Goal: Transaction & Acquisition: Obtain resource

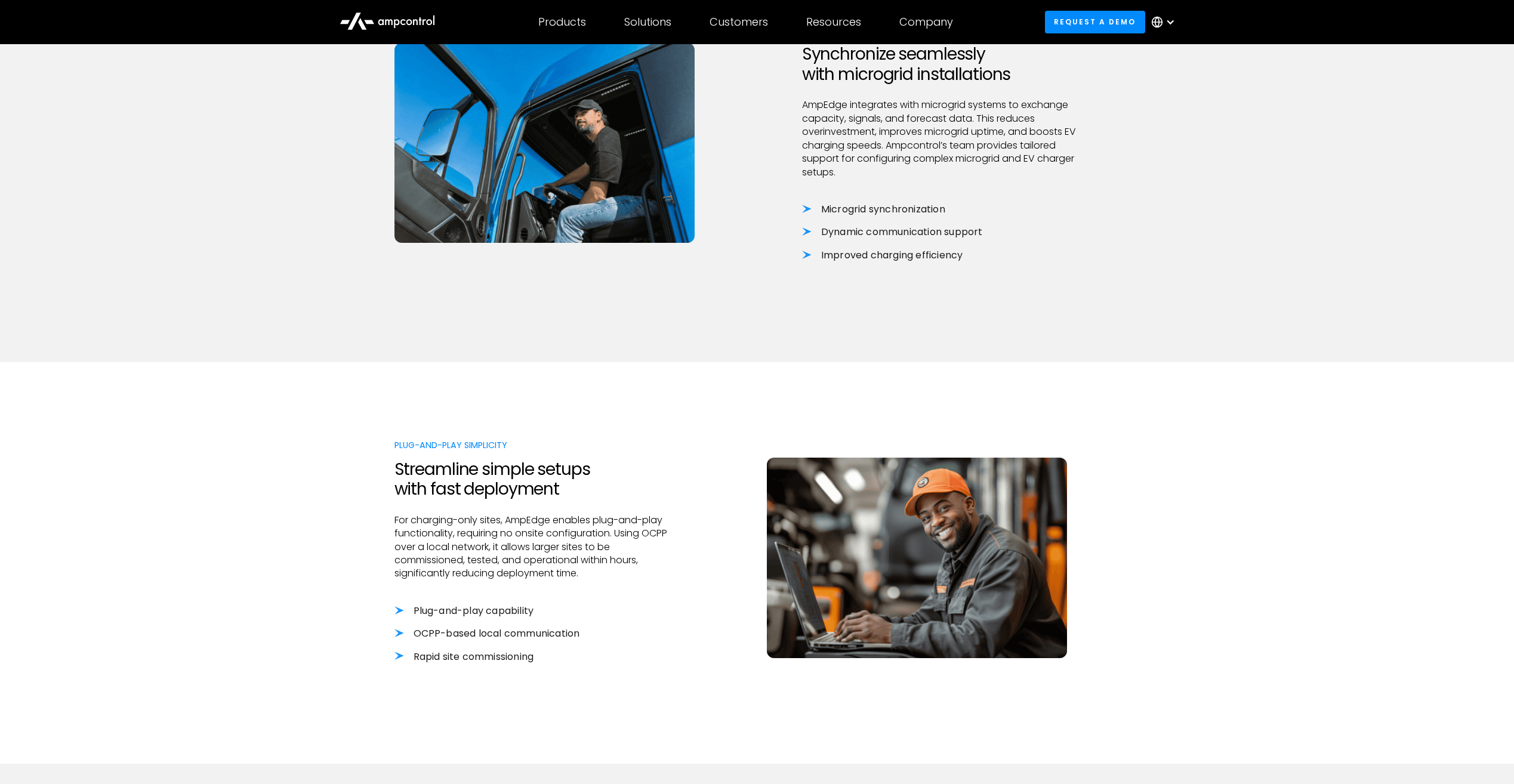
scroll to position [955, 0]
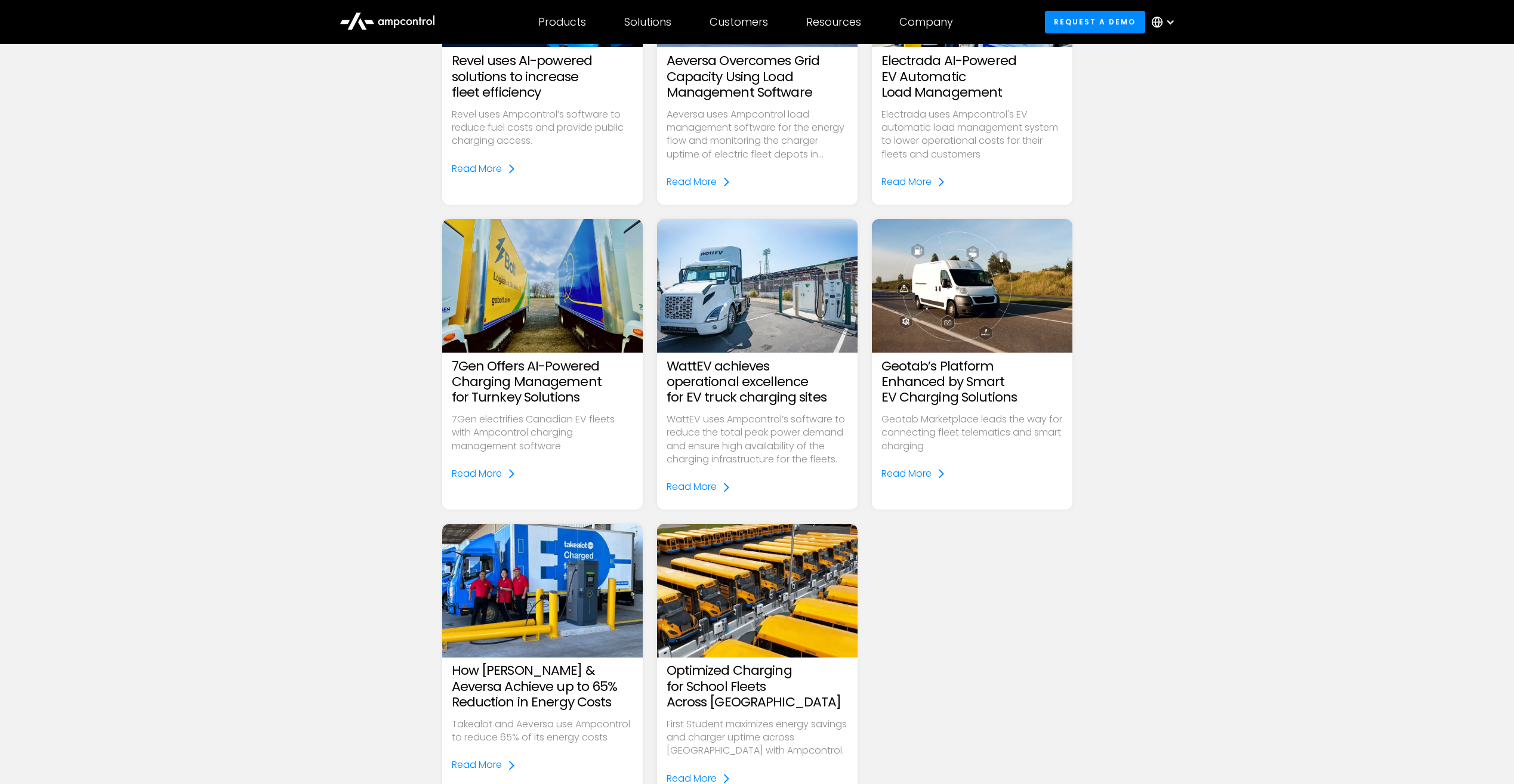
scroll to position [299, 0]
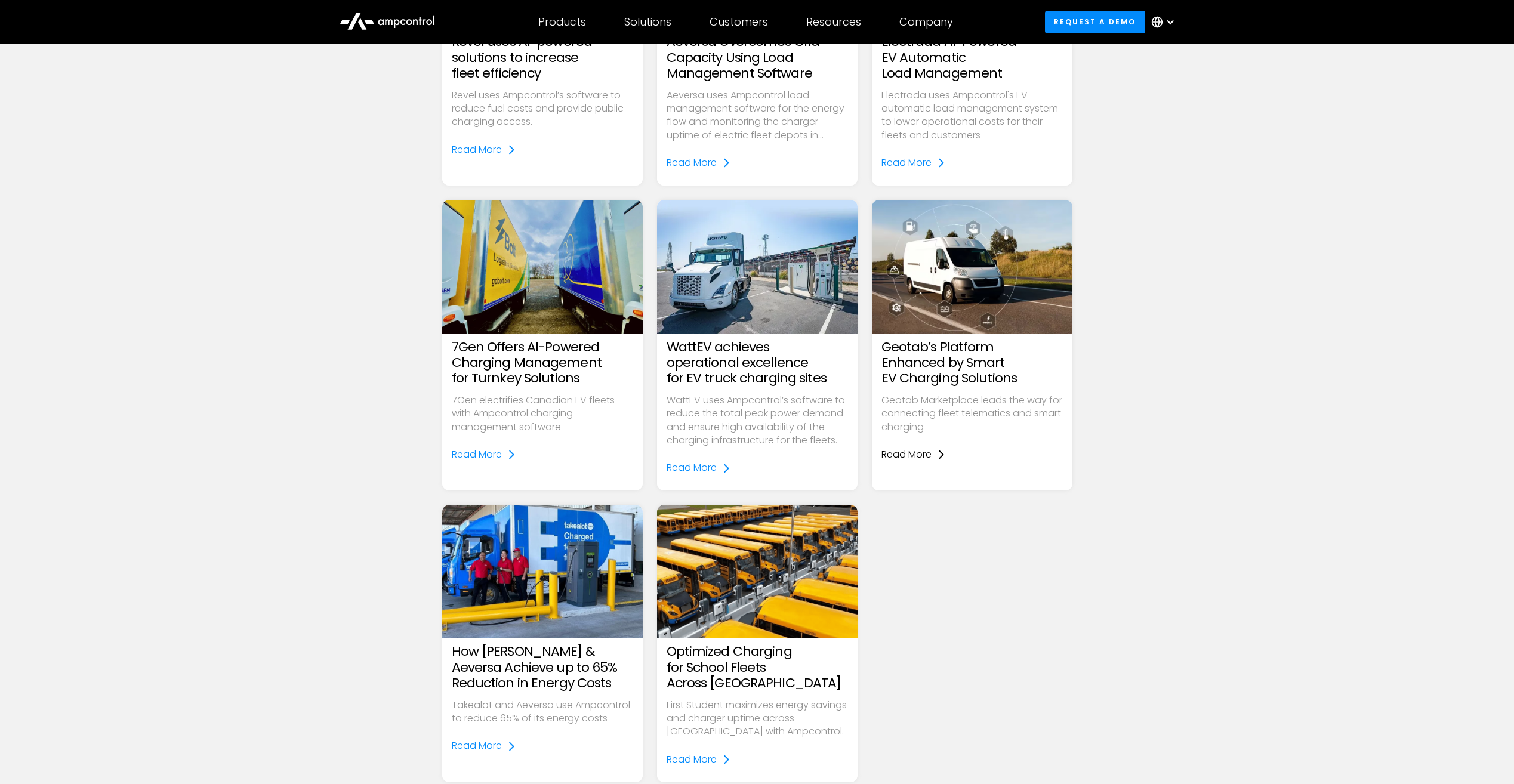
click at [936, 456] on icon at bounding box center [941, 454] width 9 height 9
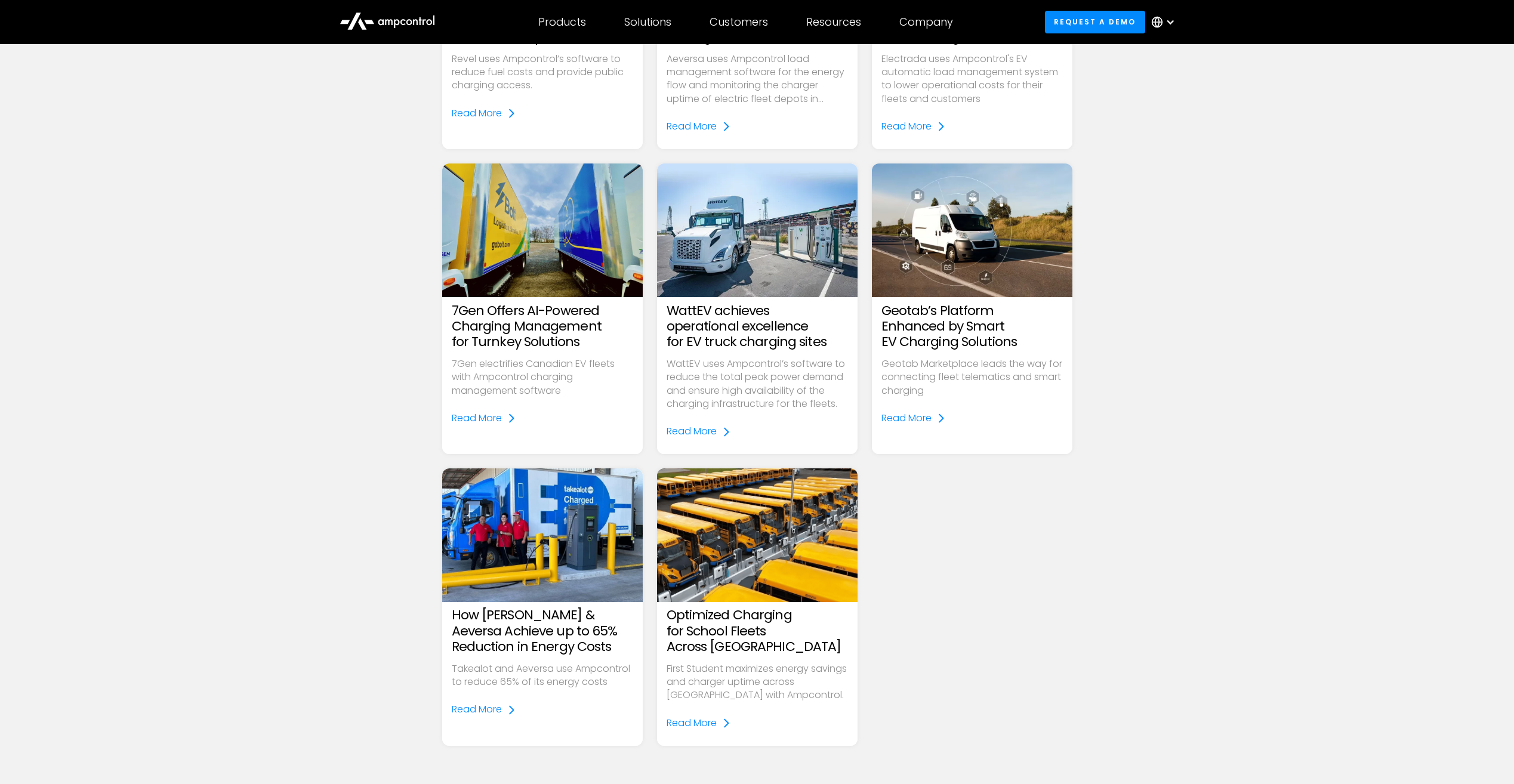
scroll to position [358, 0]
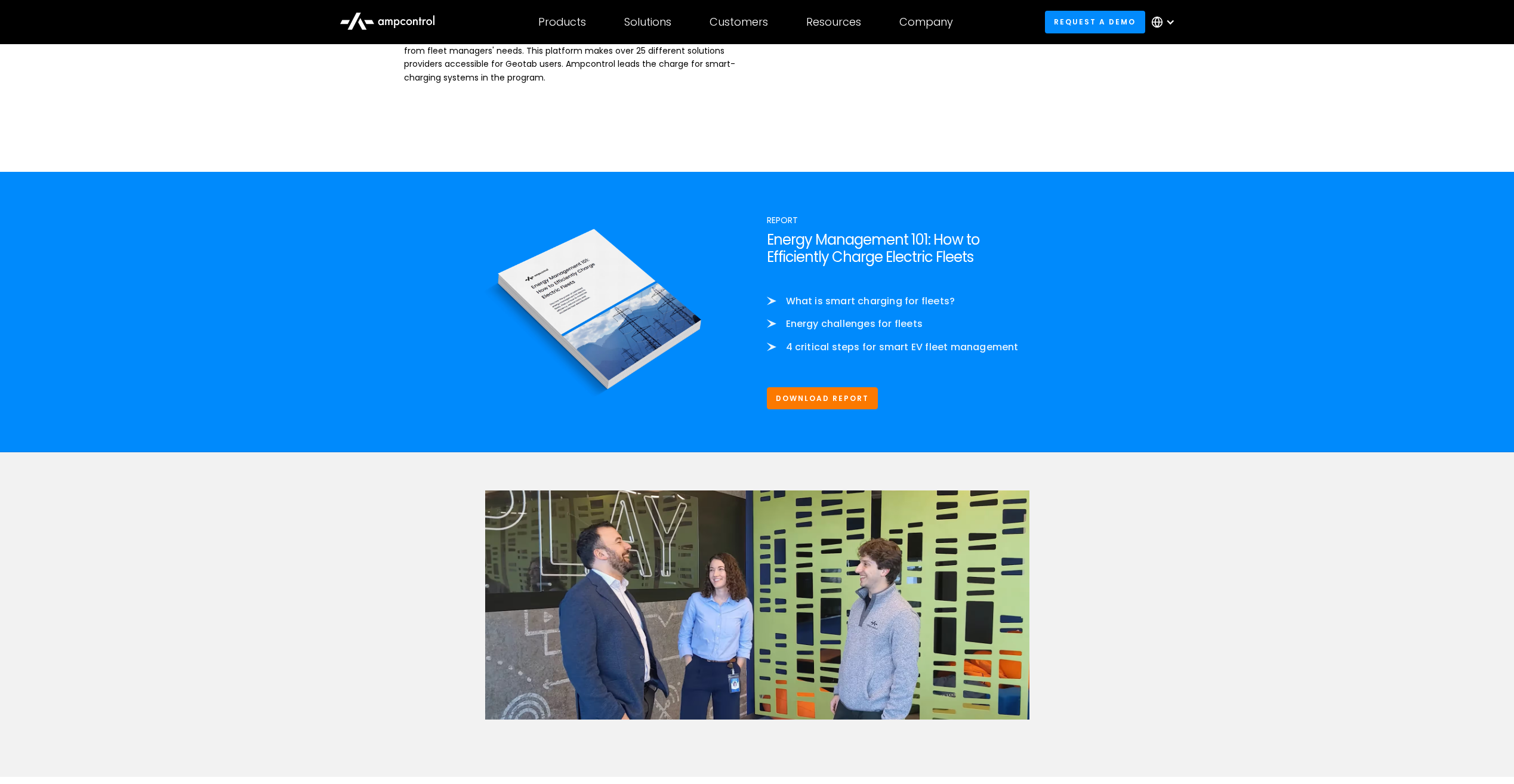
scroll to position [1730, 0]
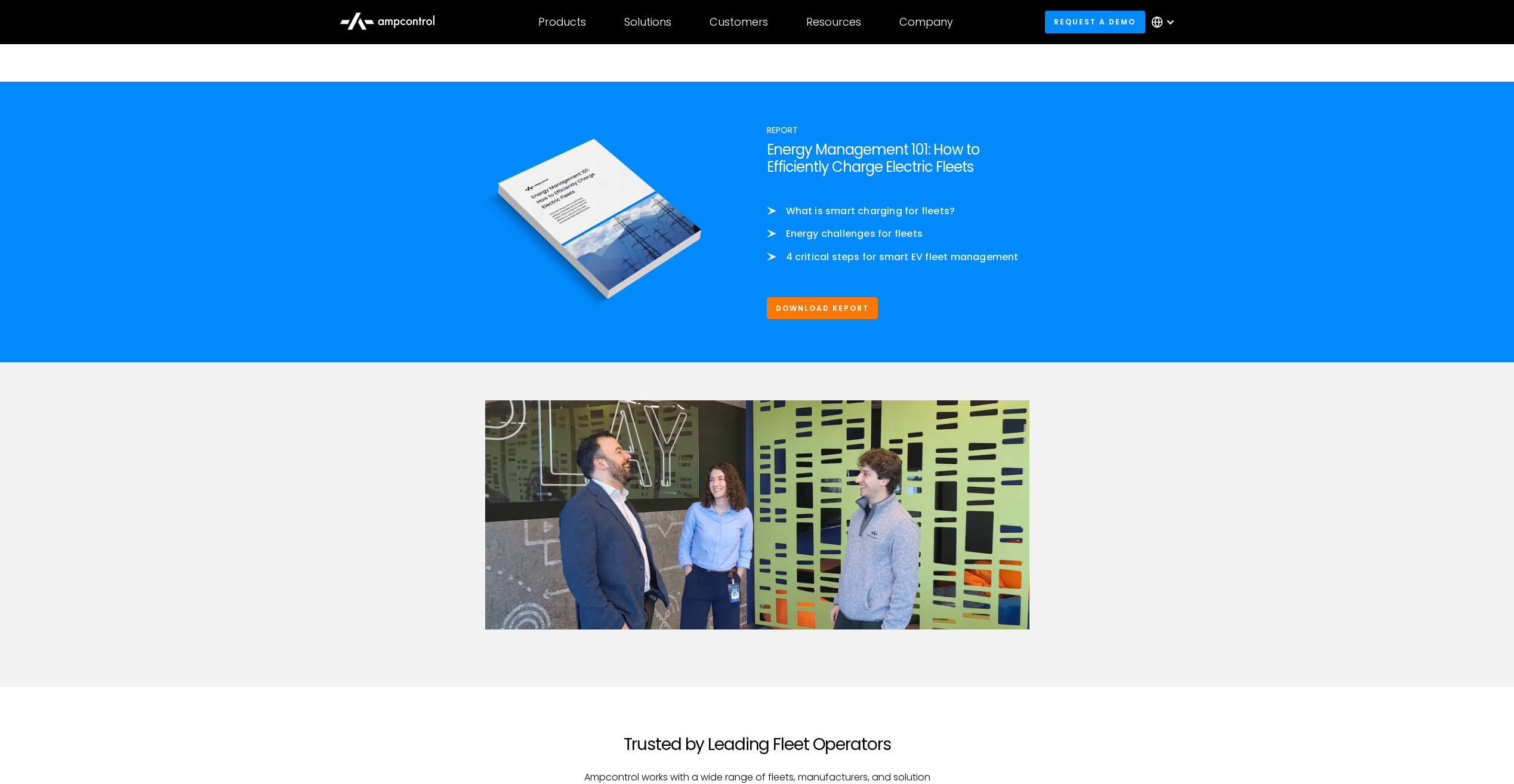
click at [1205, 425] on div "ACCESS FULL VIDEO" at bounding box center [757, 524] width 1514 height 325
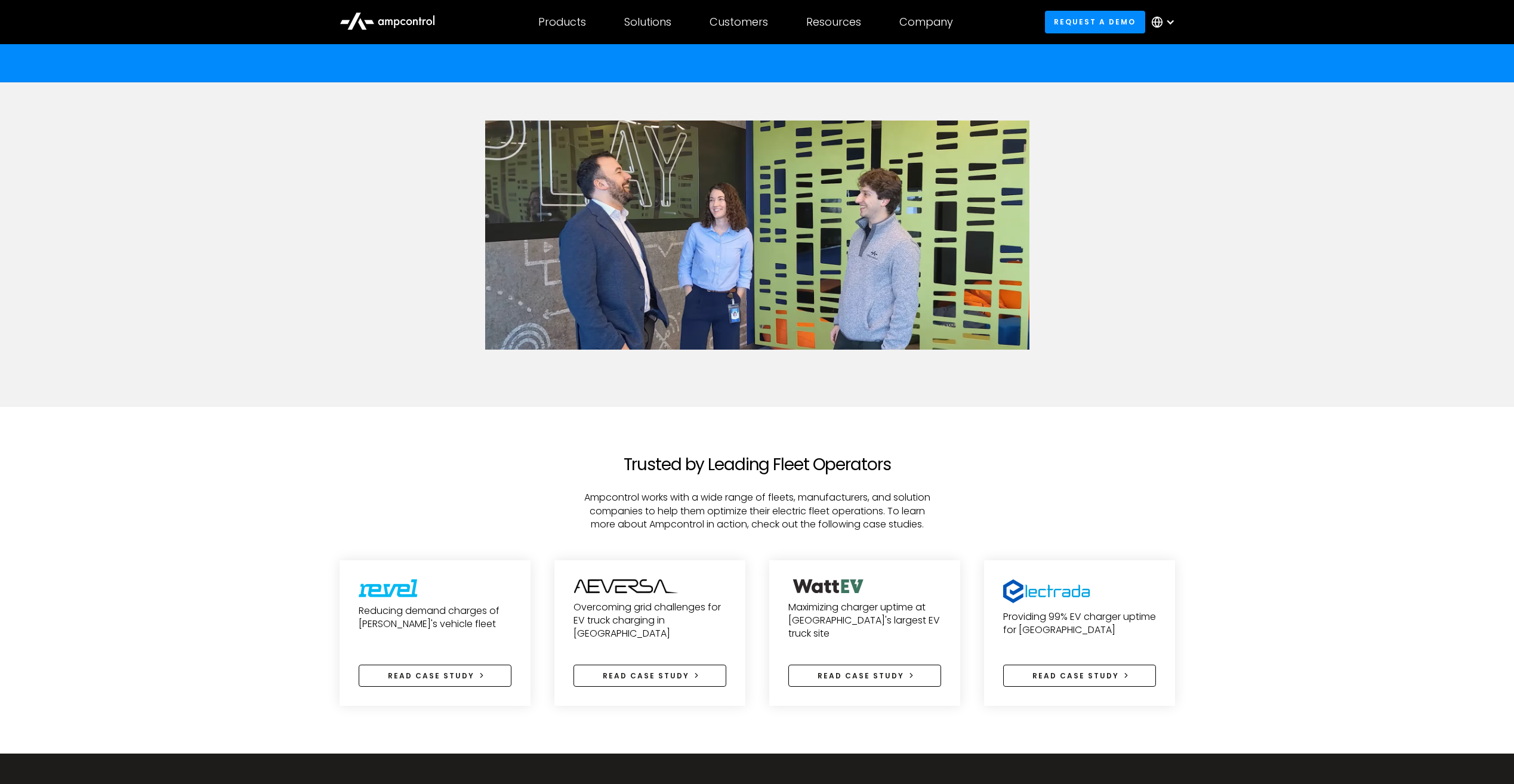
scroll to position [2207, 0]
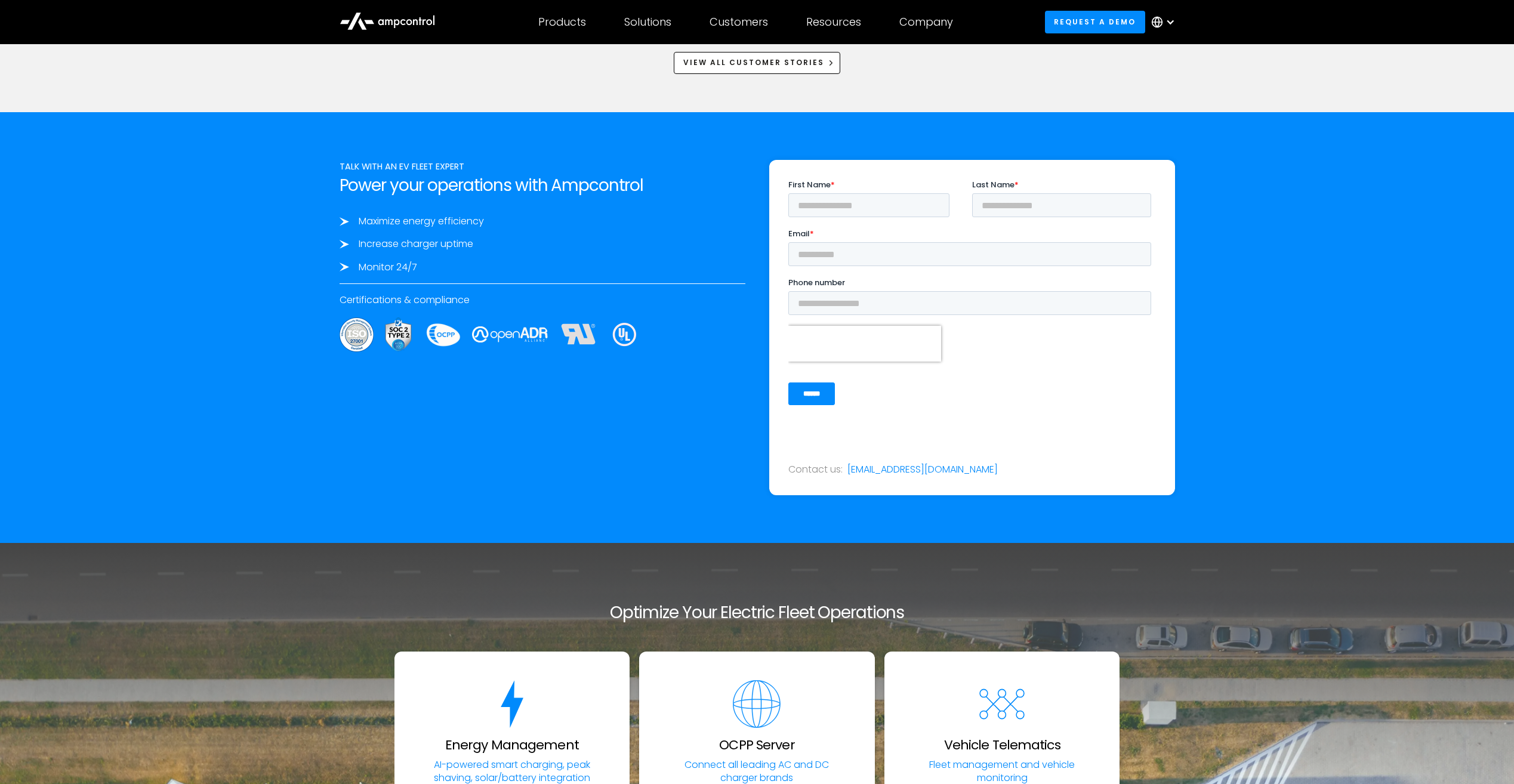
scroll to position [2088, 0]
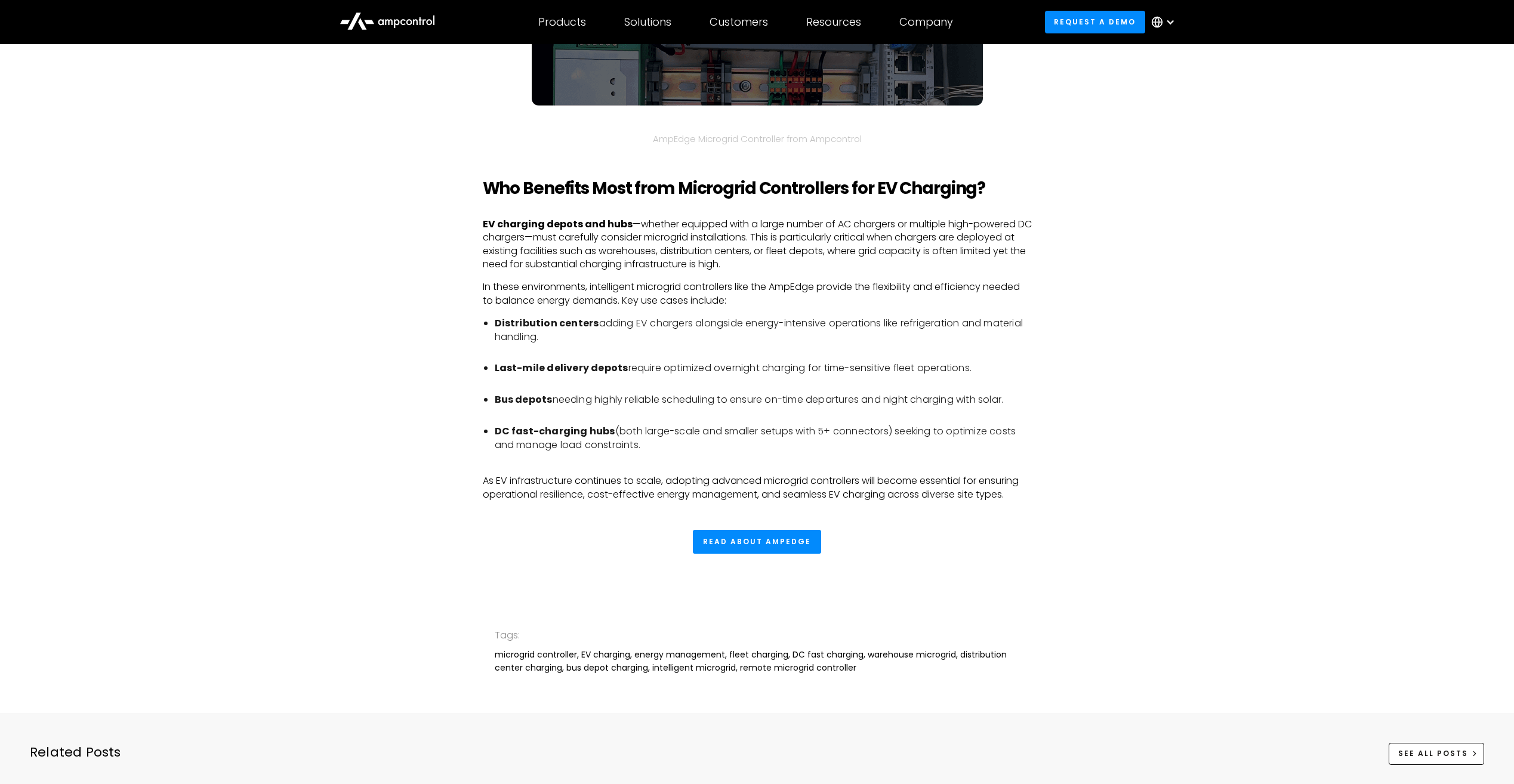
scroll to position [3759, 0]
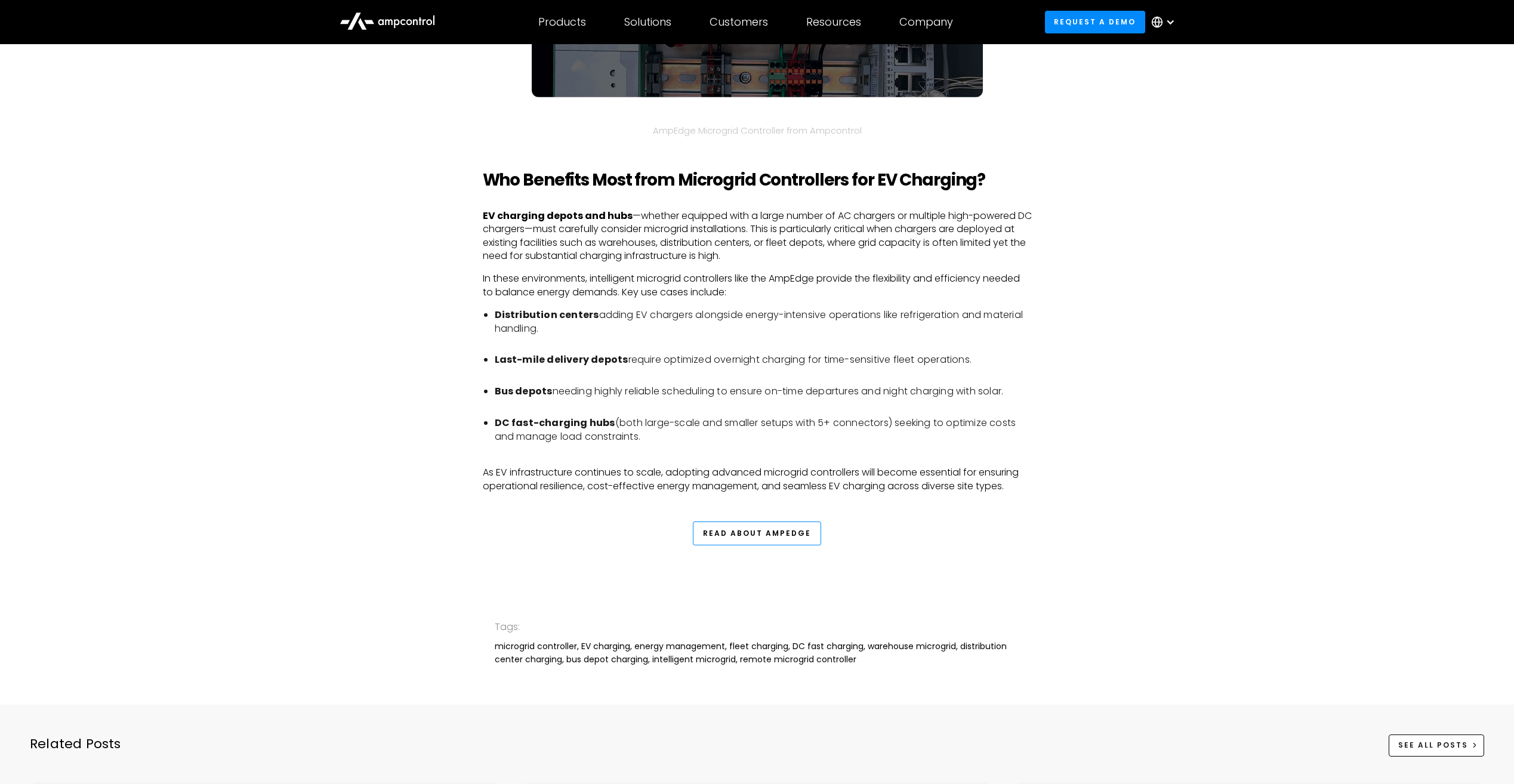
click at [773, 531] on link "Read about AmpEdge" at bounding box center [757, 533] width 129 height 24
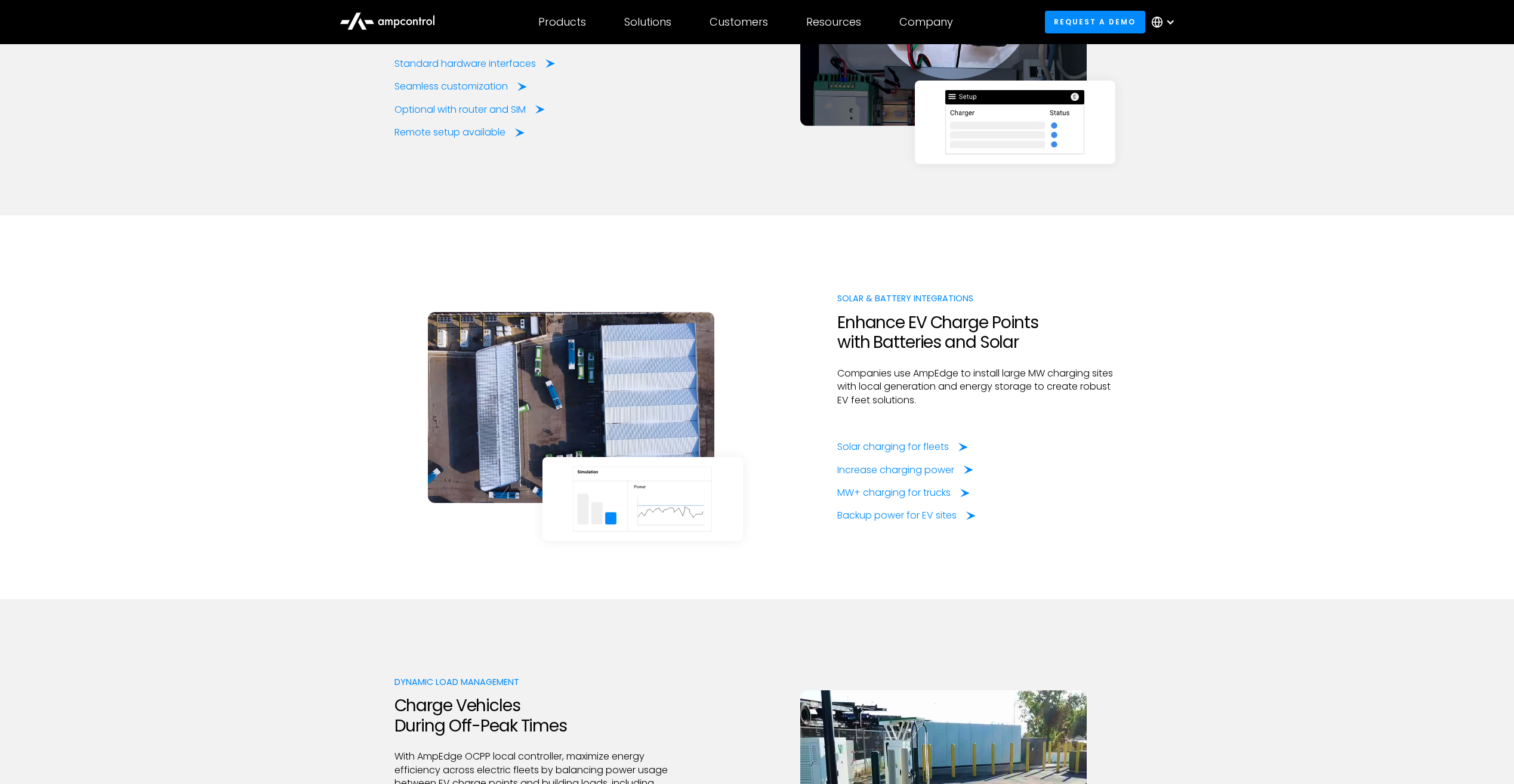
scroll to position [1670, 0]
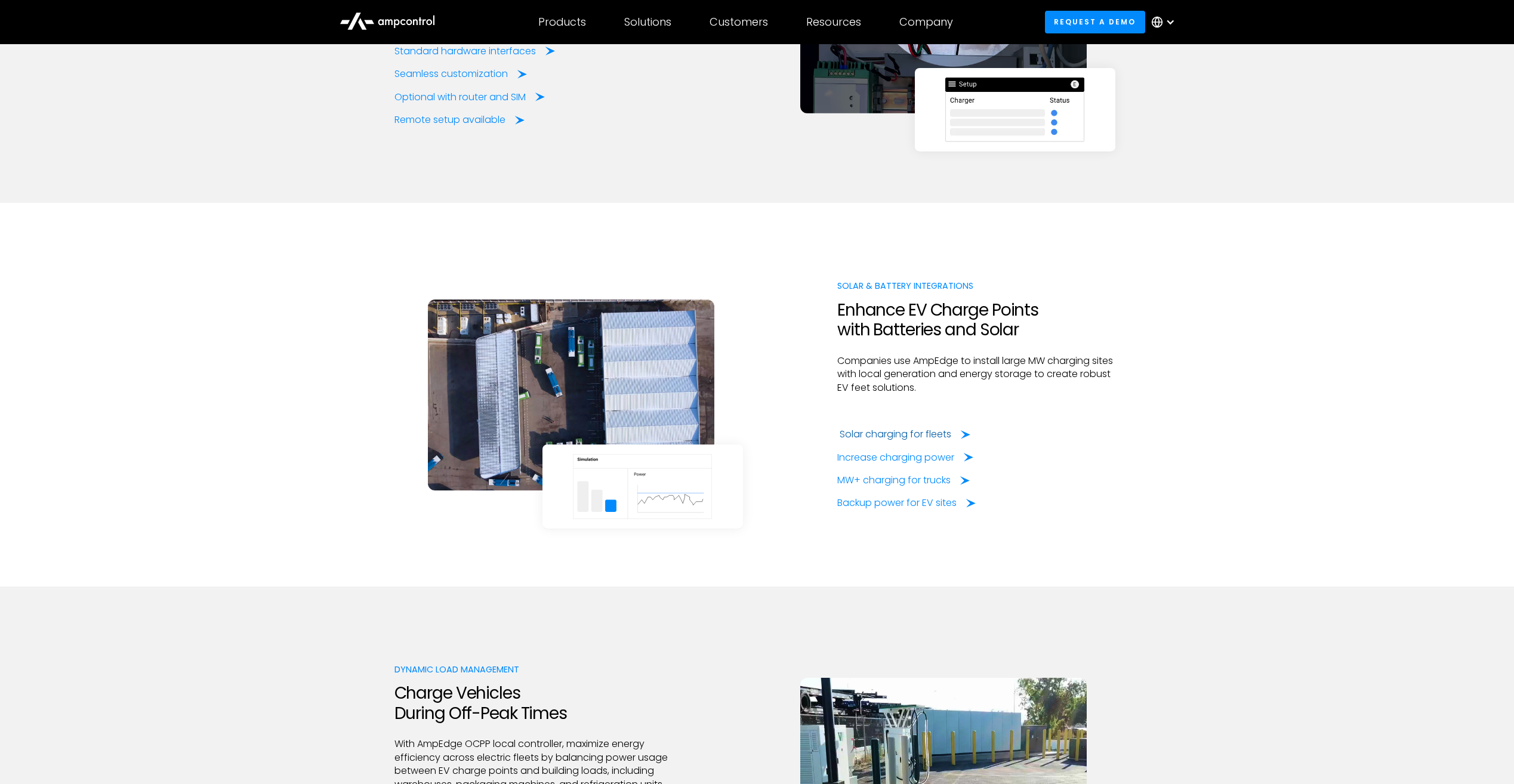
click at [899, 432] on div "Solar charging for fleets" at bounding box center [895, 434] width 112 height 13
click at [897, 458] on div "Increase charging power" at bounding box center [898, 458] width 117 height 13
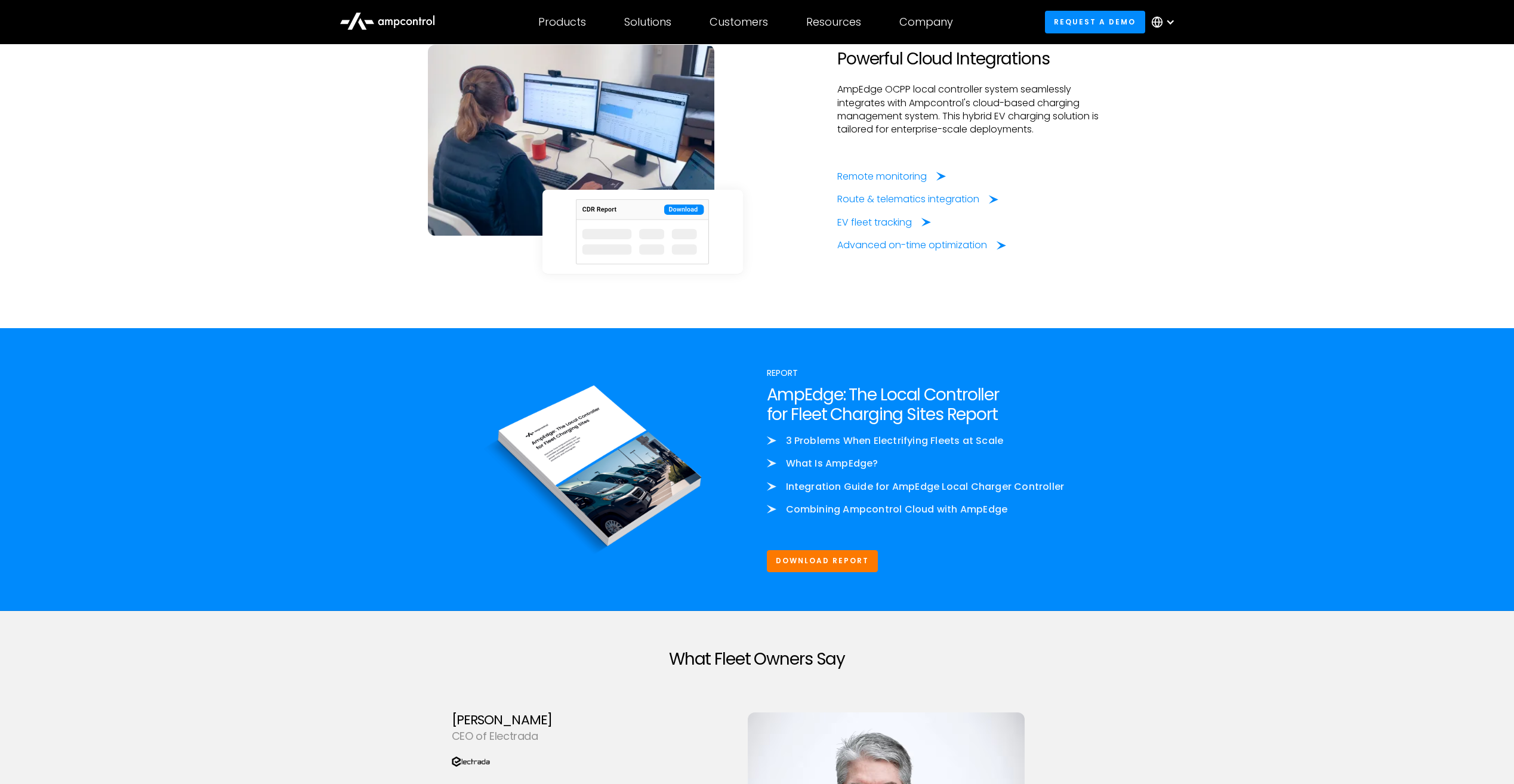
scroll to position [2685, 0]
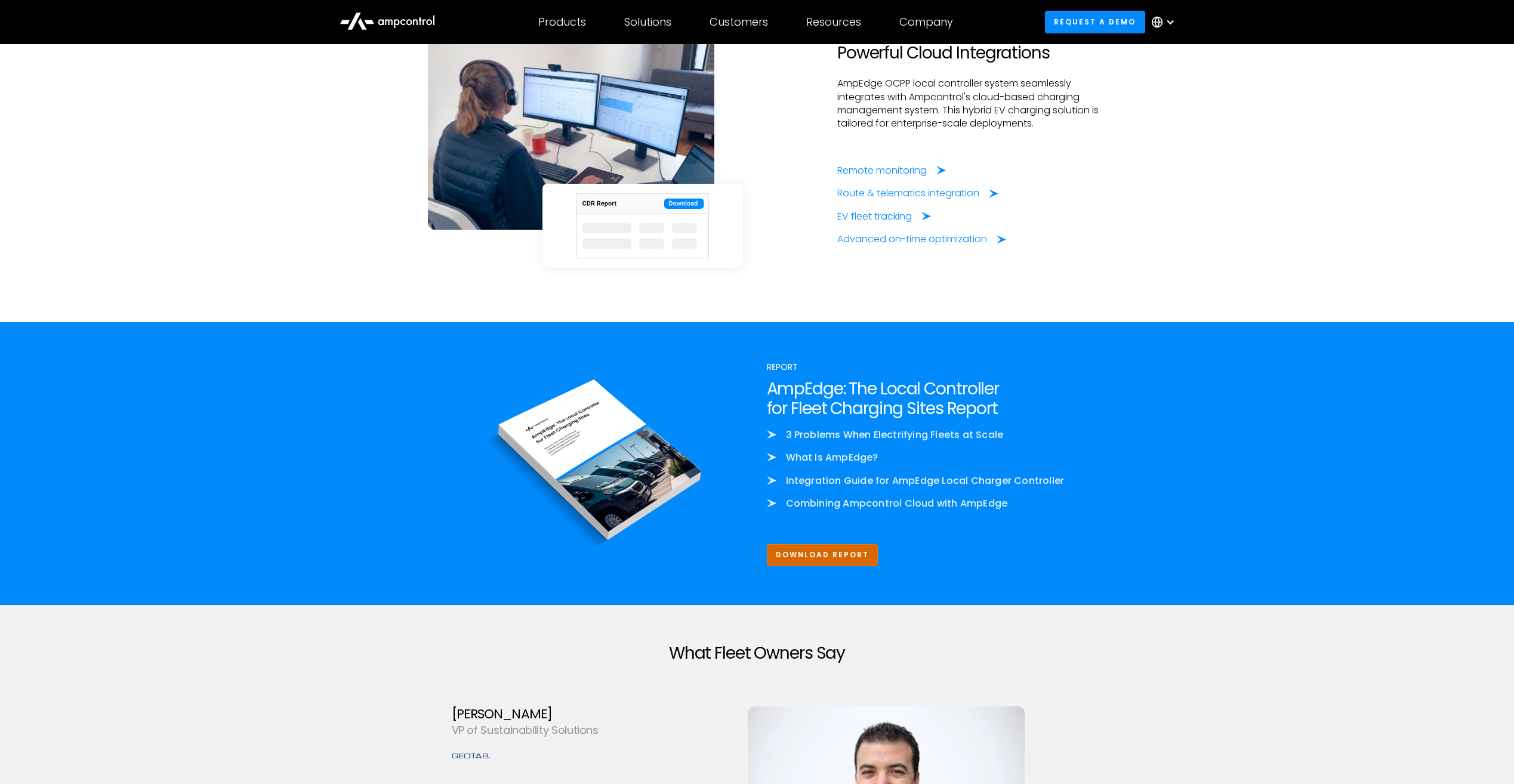
click at [826, 557] on link "Download Report" at bounding box center [822, 555] width 112 height 22
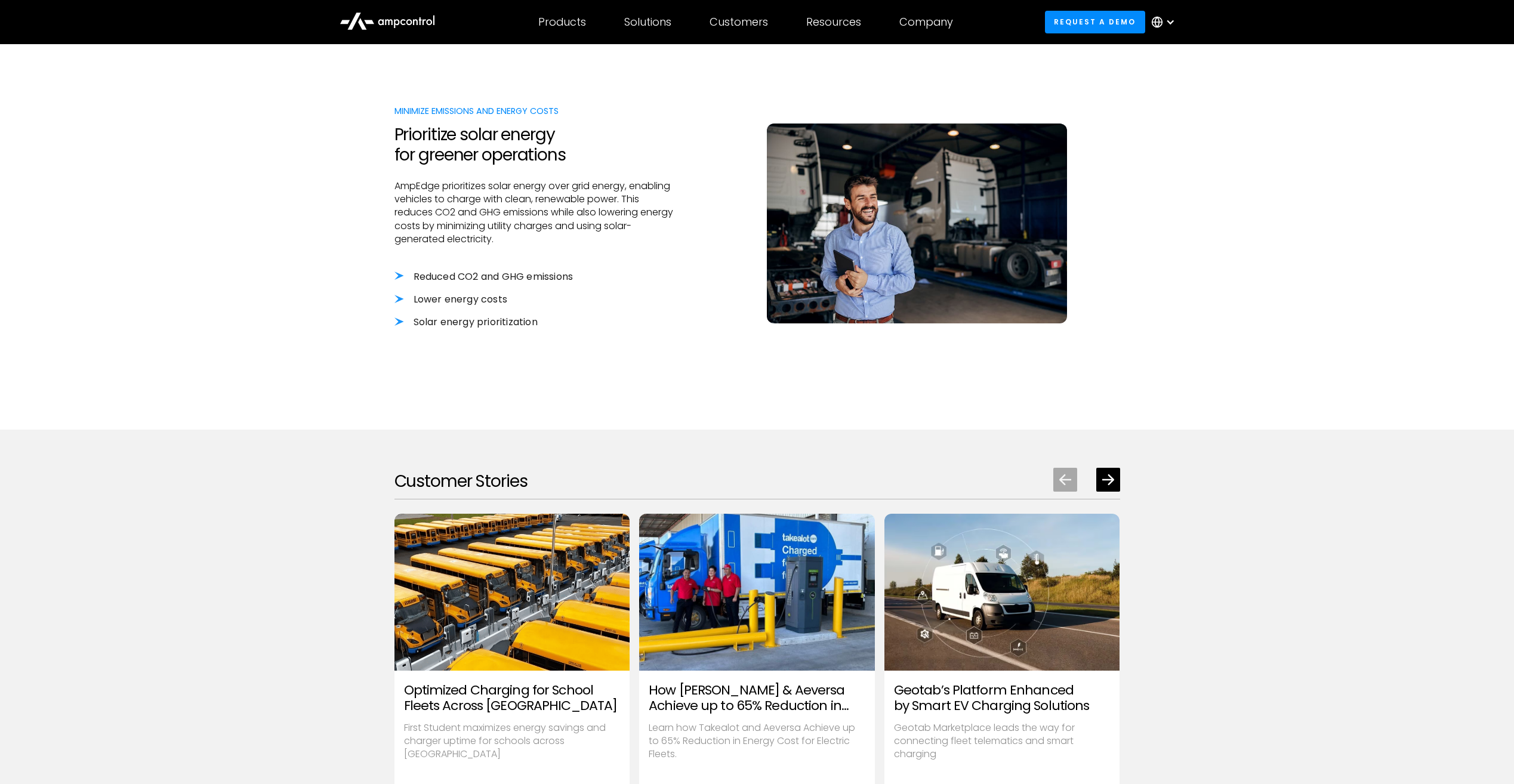
scroll to position [1313, 0]
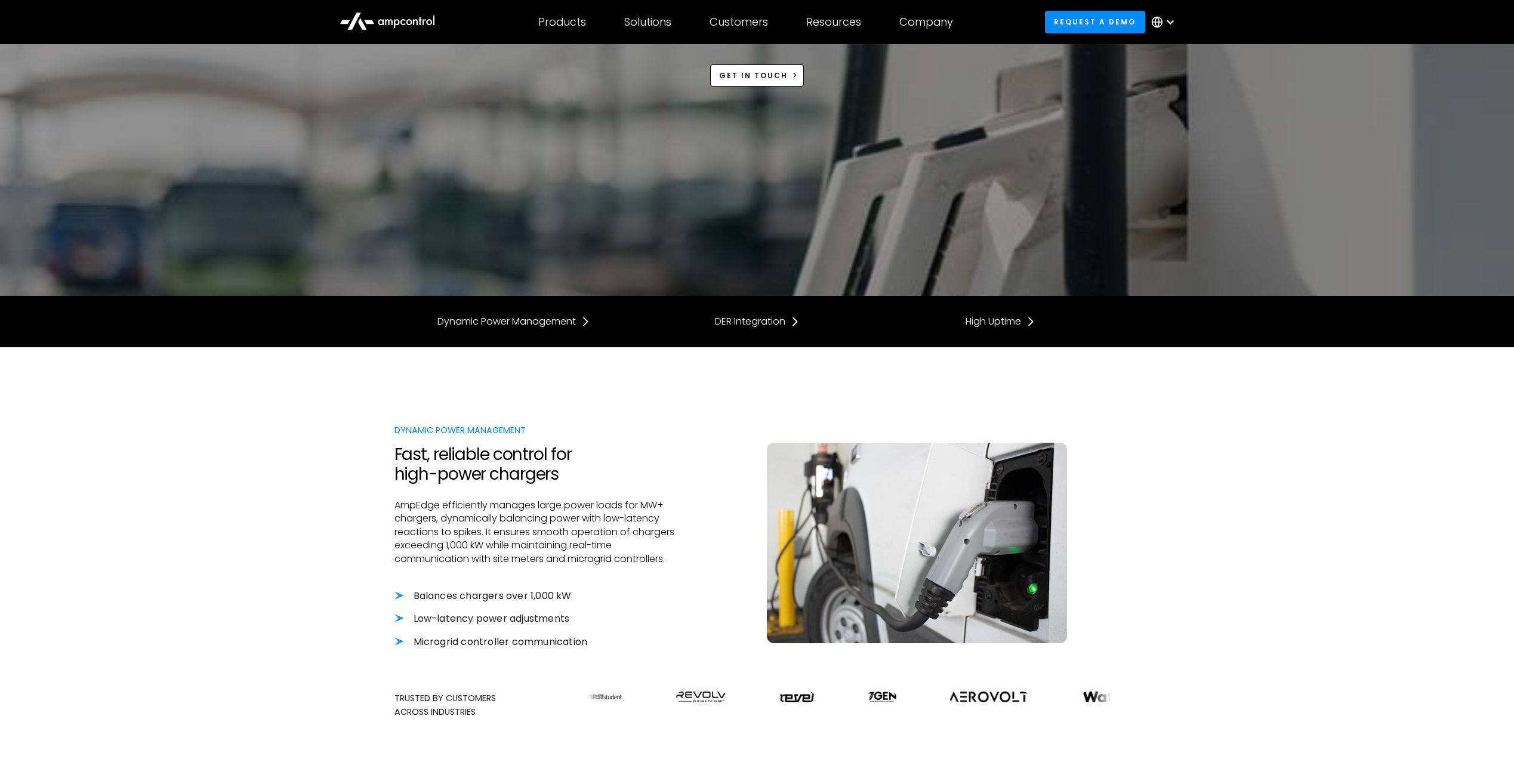
scroll to position [179, 0]
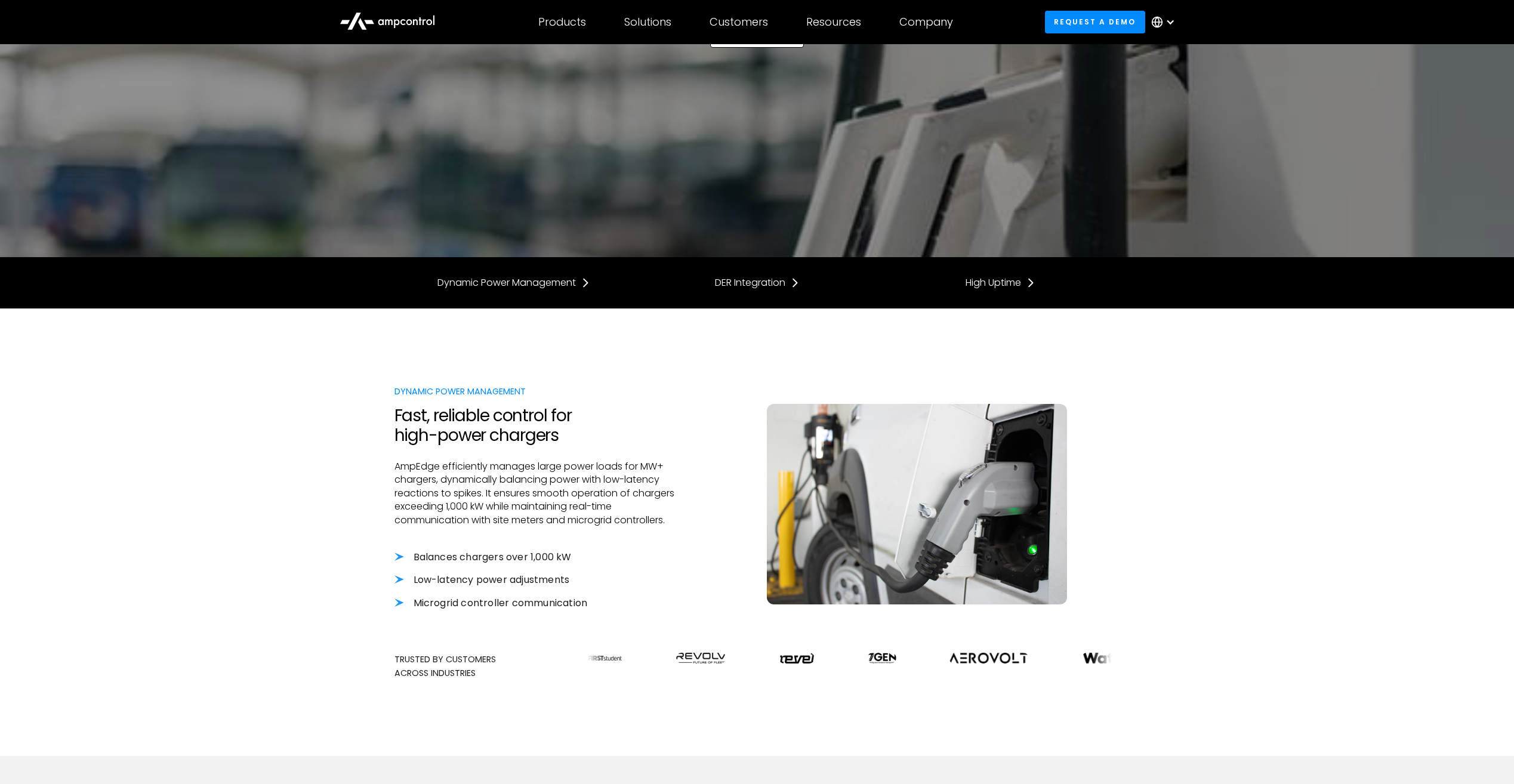
click at [400, 602] on li "Microgrid controller communication" at bounding box center [535, 603] width 283 height 13
click at [451, 606] on li "Microgrid controller communication" at bounding box center [535, 603] width 283 height 13
click at [462, 609] on li "Microgrid controller communication" at bounding box center [535, 603] width 283 height 13
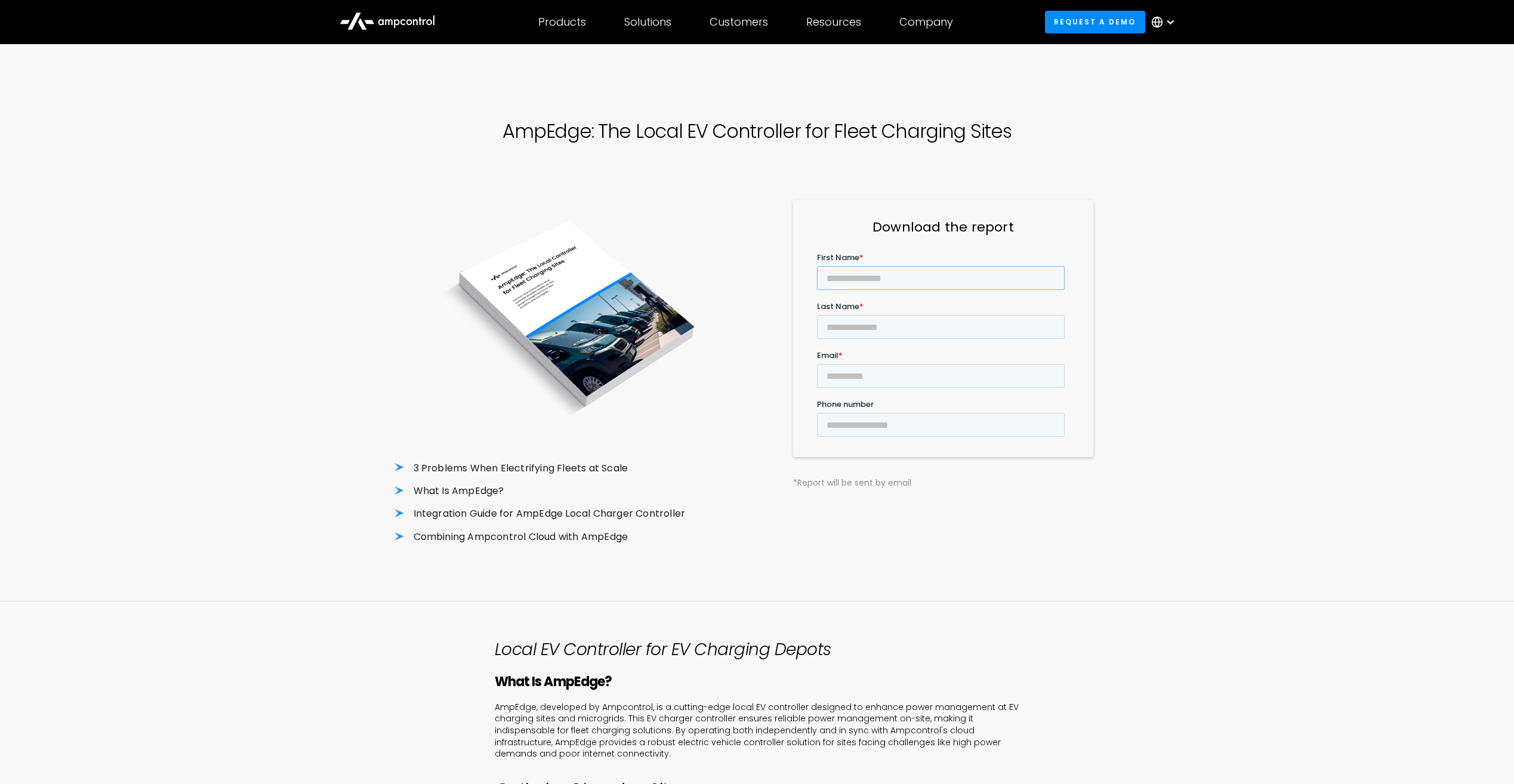
drag, startPoint x: 847, startPoint y: 266, endPoint x: 848, endPoint y: 274, distance: 8.1
click at [848, 274] on input "First Name *" at bounding box center [940, 277] width 248 height 24
type input "********"
click at [966, 315] on input "Last Name *" at bounding box center [940, 326] width 248 height 24
type input "*****"
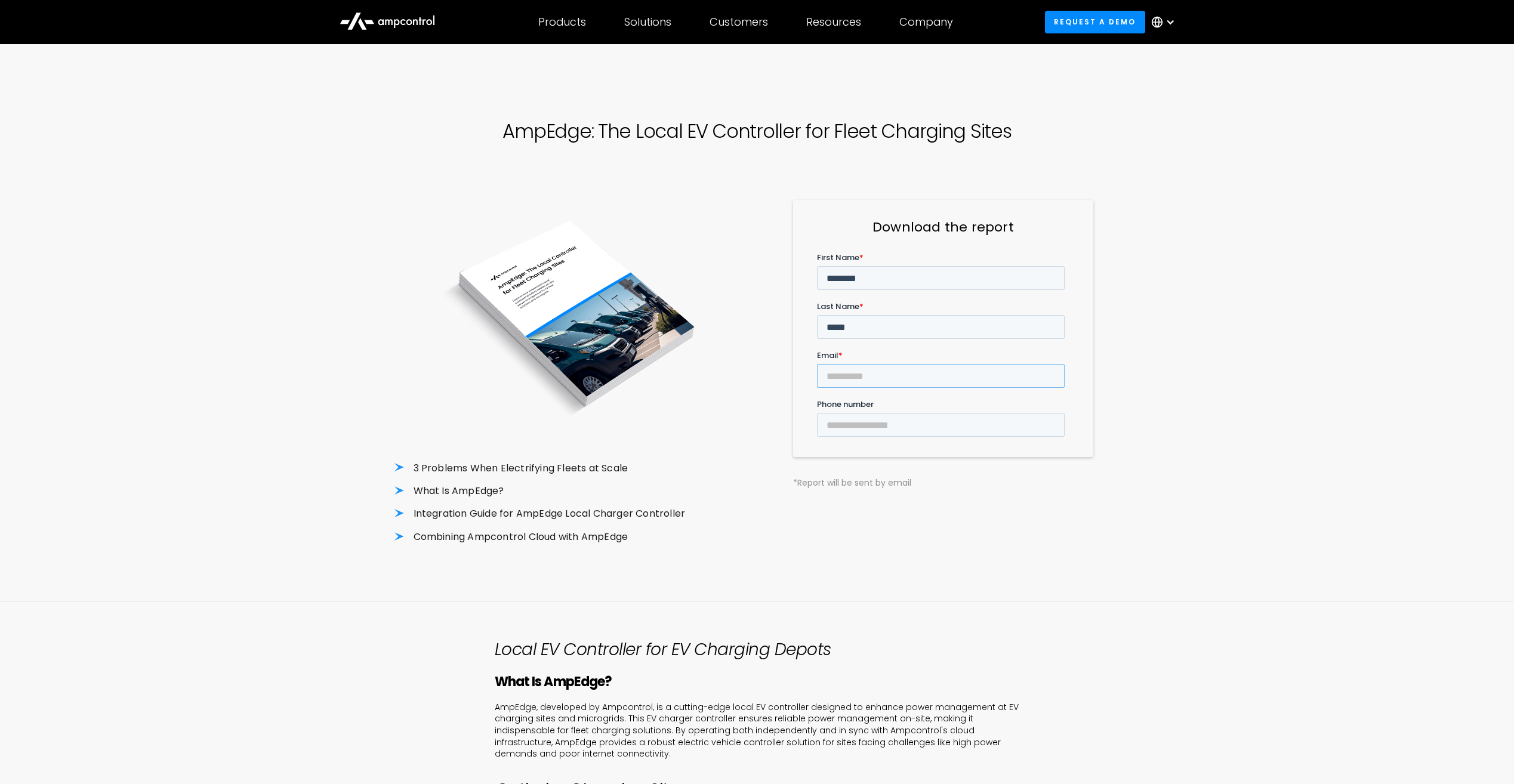
click at [890, 364] on input "Email *" at bounding box center [940, 375] width 248 height 24
type input "**********"
click at [849, 504] on input "******" at bounding box center [840, 515] width 47 height 23
